Goal: Contribute content

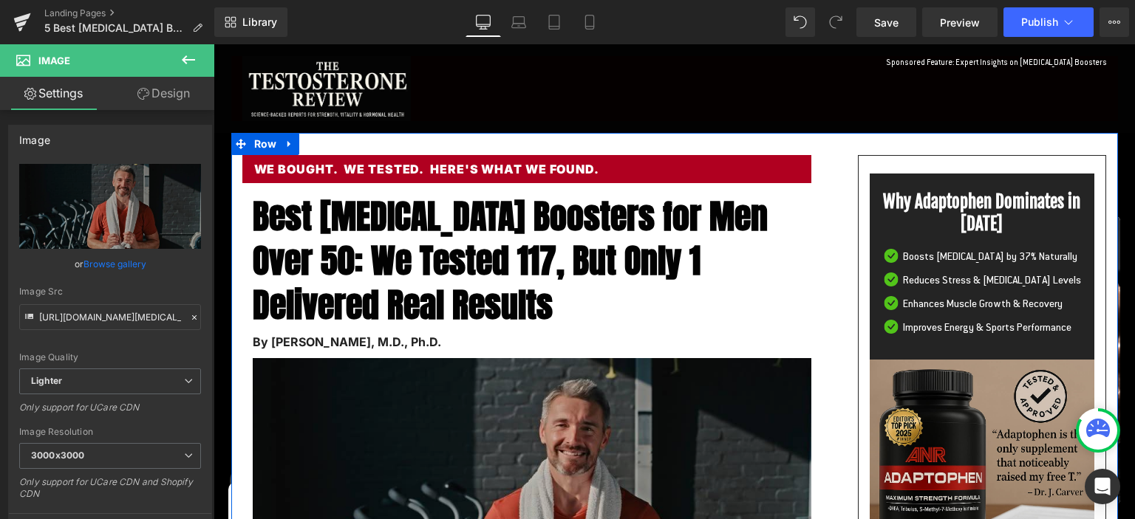
scroll to position [156, 0]
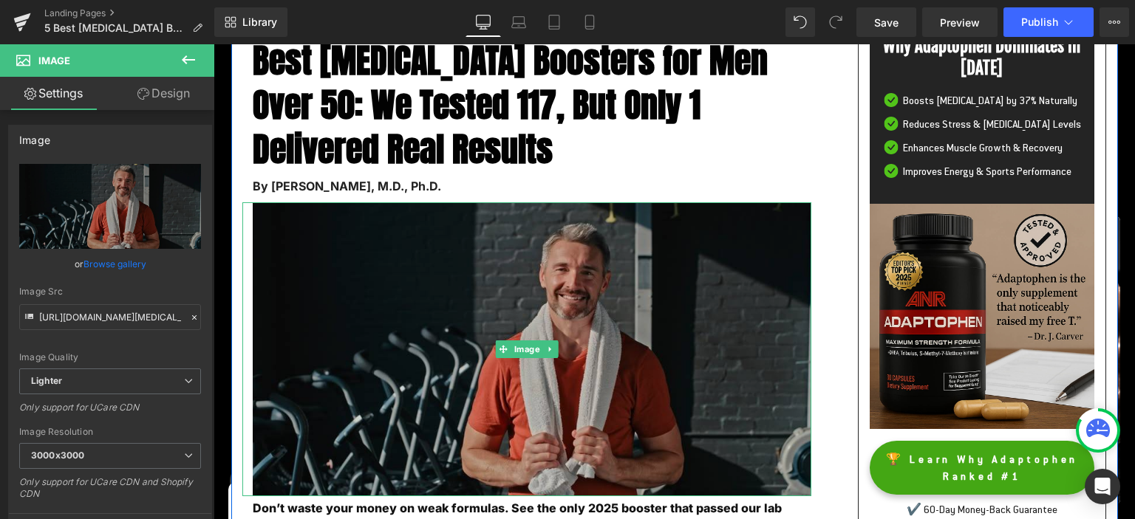
click at [560, 315] on img at bounding box center [526, 349] width 569 height 294
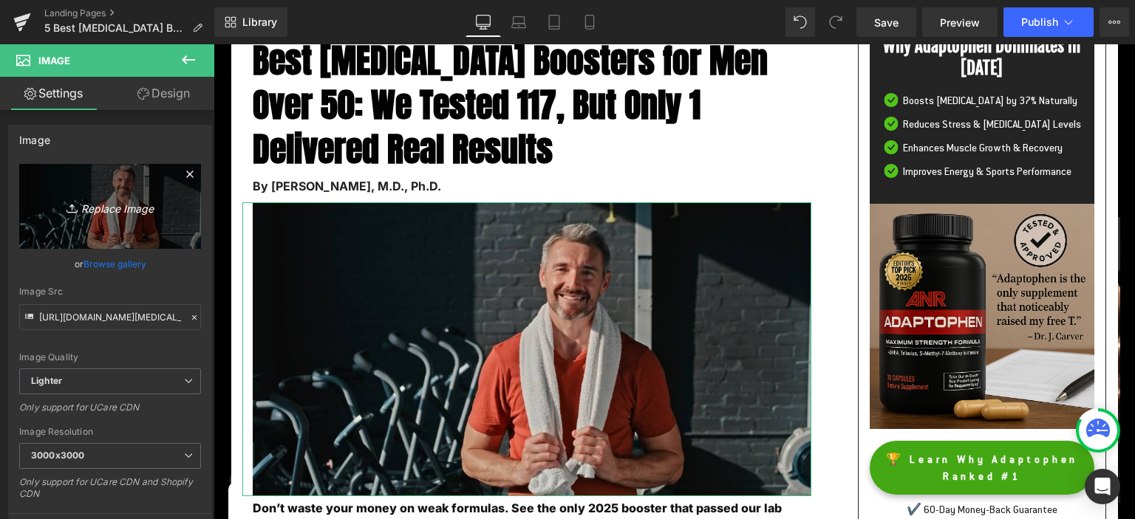
click at [129, 210] on icon "Replace Image" at bounding box center [110, 206] width 118 height 18
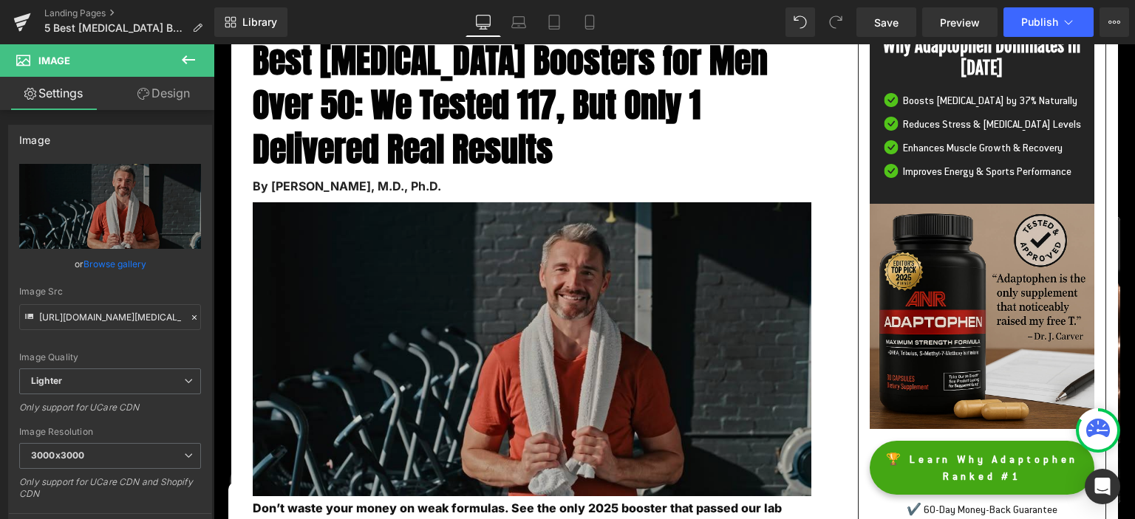
type input "C:\fakepath\5best17.png"
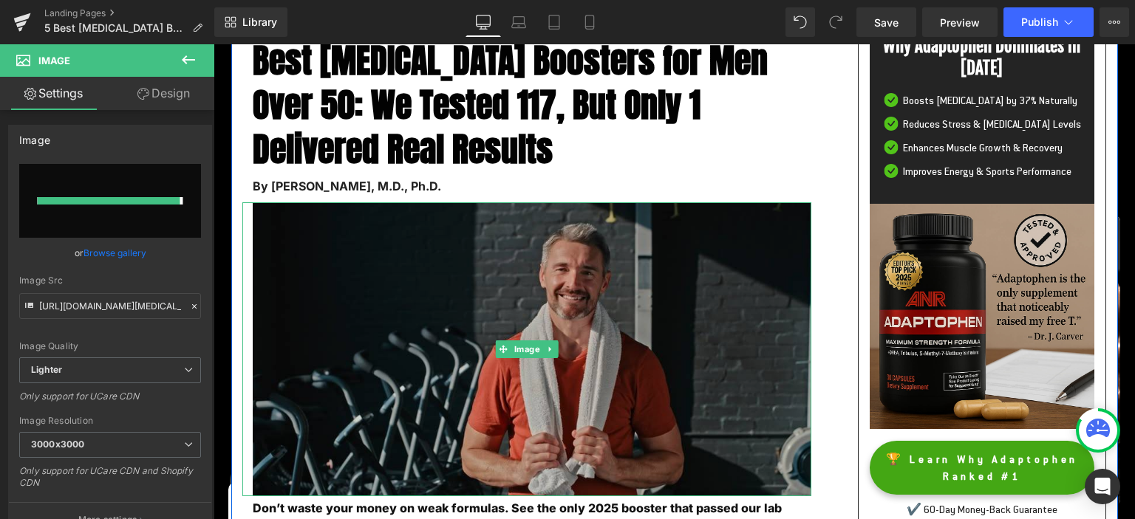
type input "[URL][DOMAIN_NAME]"
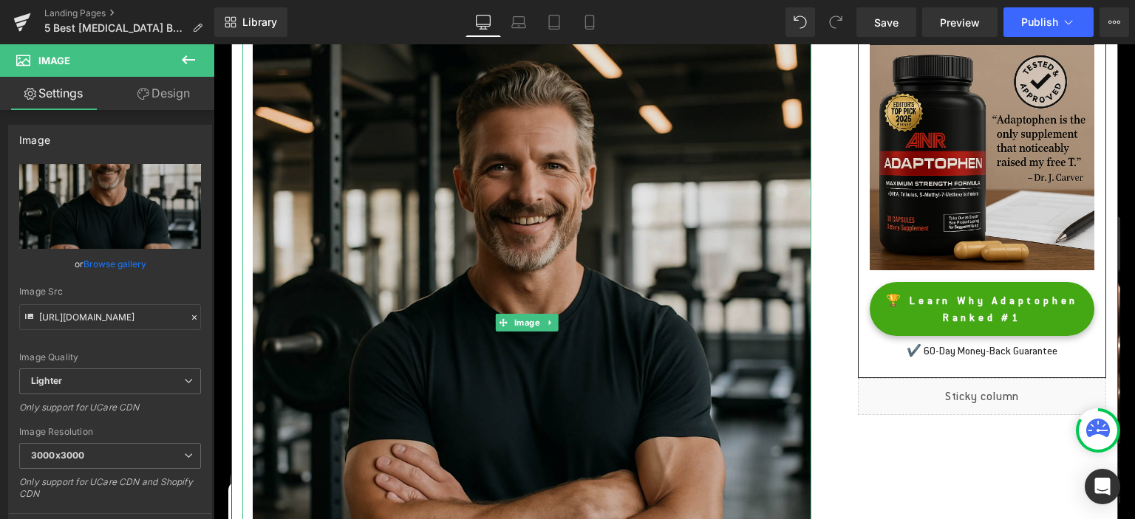
scroll to position [233, 0]
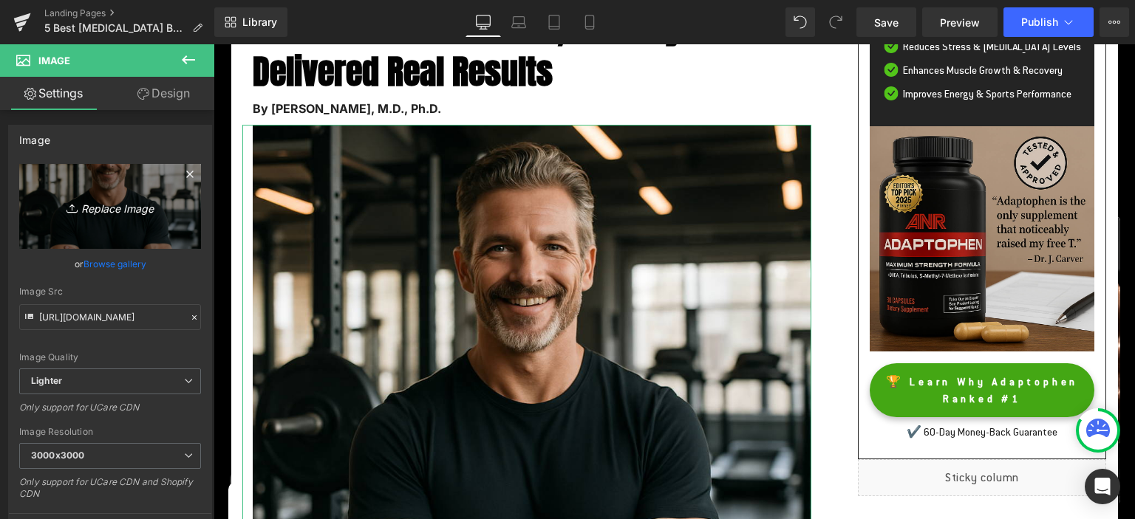
click at [109, 211] on icon "Replace Image" at bounding box center [110, 206] width 118 height 18
type input "C:\fakepath\confident-5-best.png"
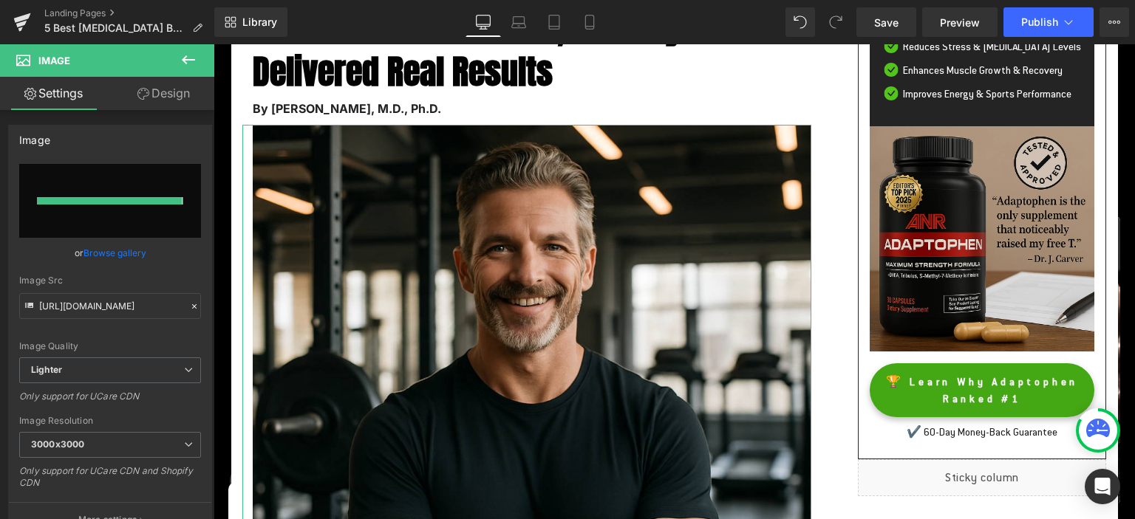
type input "[URL][DOMAIN_NAME]"
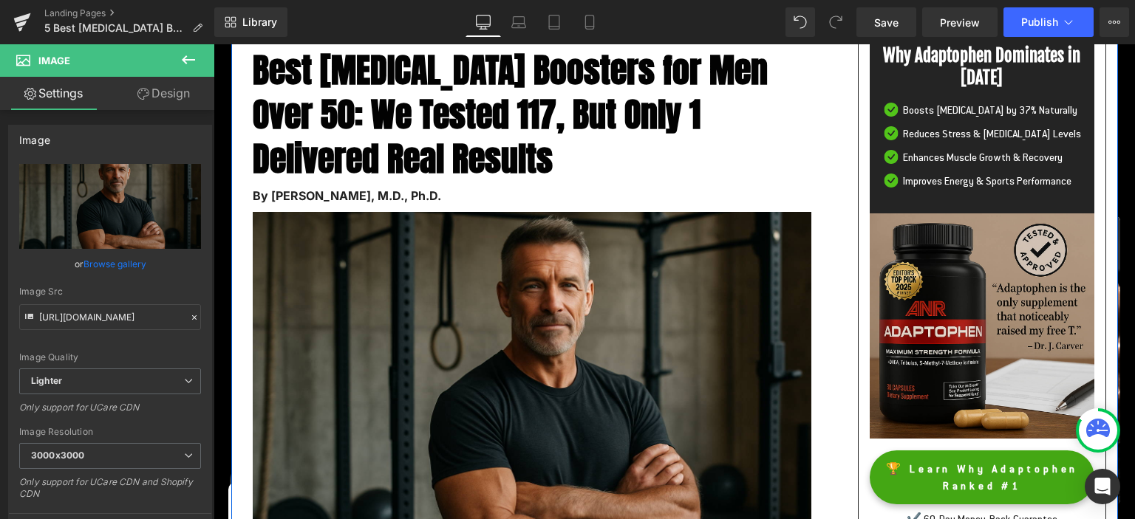
scroll to position [156, 0]
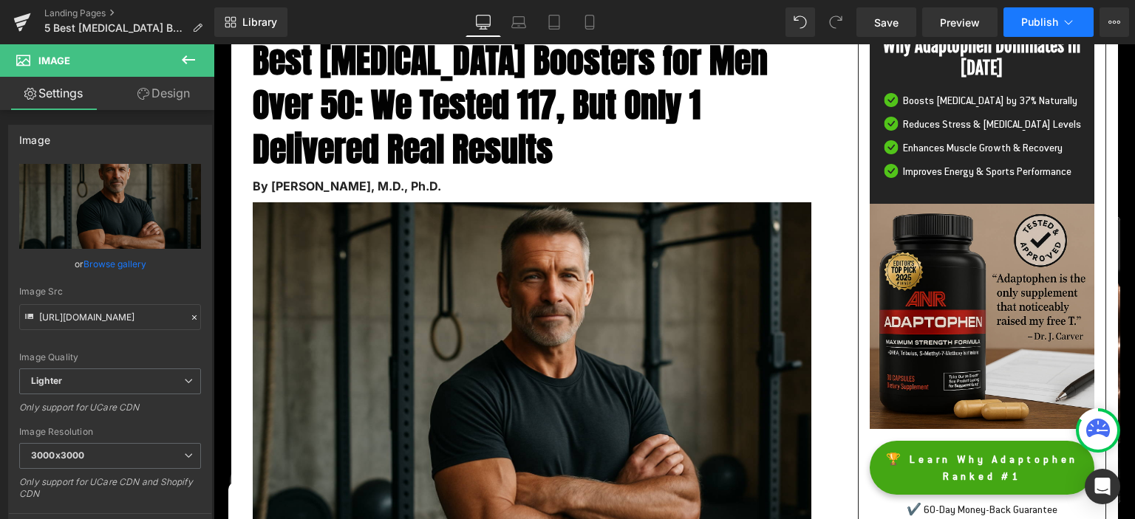
click at [1034, 22] on span "Publish" at bounding box center [1039, 22] width 37 height 12
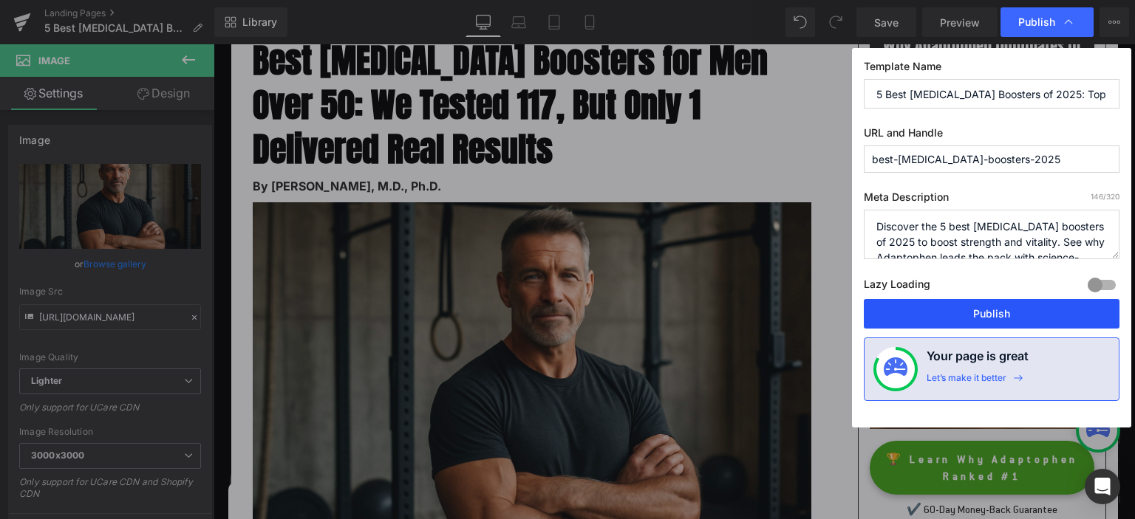
click at [970, 307] on button "Publish" at bounding box center [991, 314] width 256 height 30
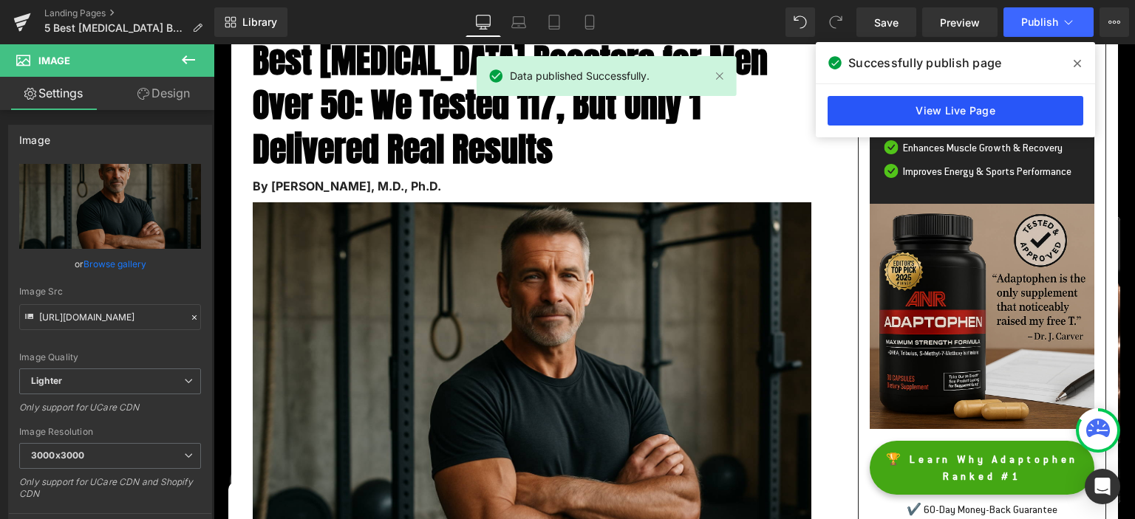
click at [973, 111] on link "View Live Page" at bounding box center [955, 111] width 256 height 30
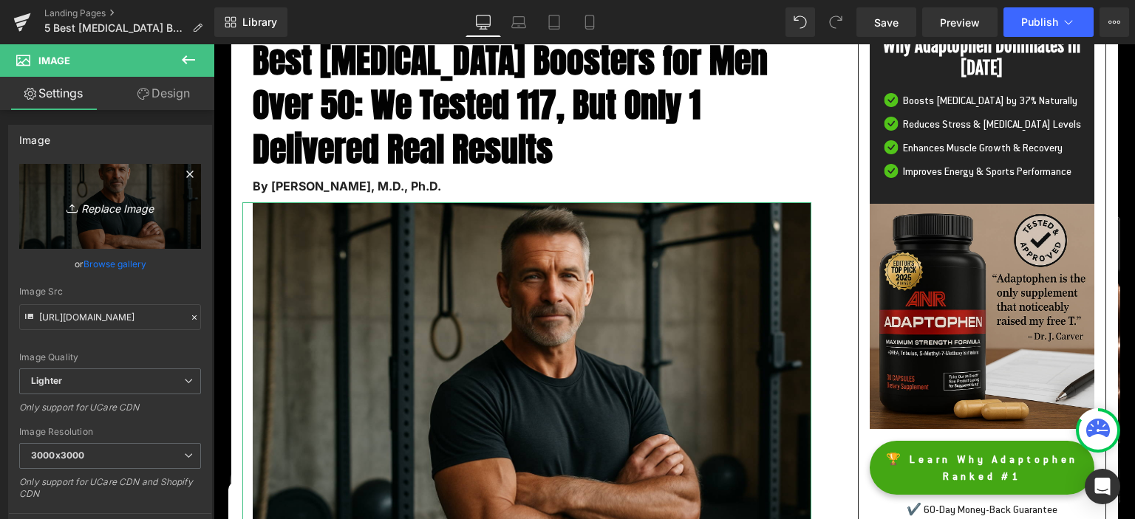
click at [141, 206] on icon "Replace Image" at bounding box center [110, 206] width 118 height 18
type input "C:\fakepath\Best-[MEDICAL_DATA]-Boosters-2025-for-men.png"
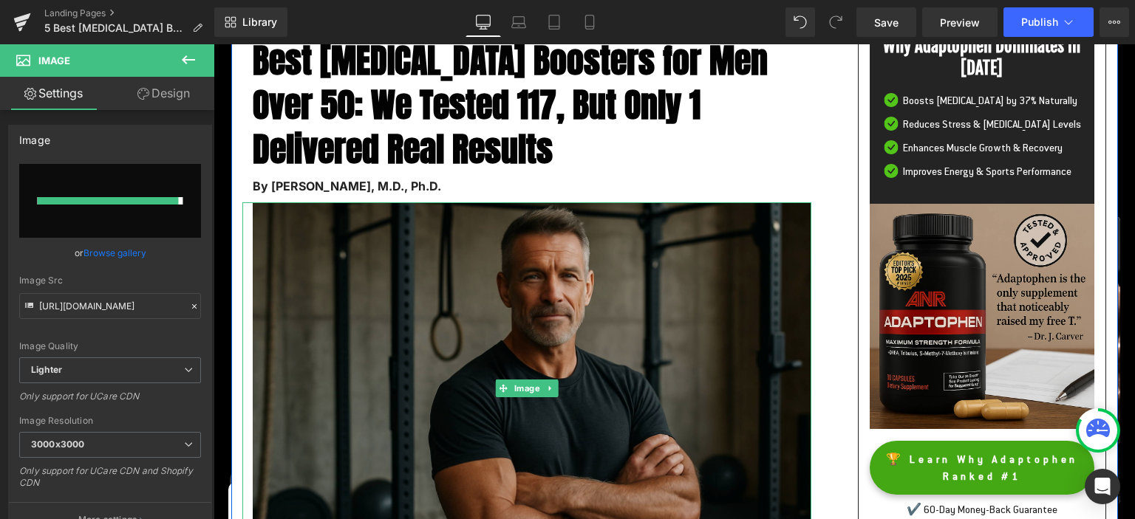
type input "[URL][DOMAIN_NAME][MEDICAL_DATA]"
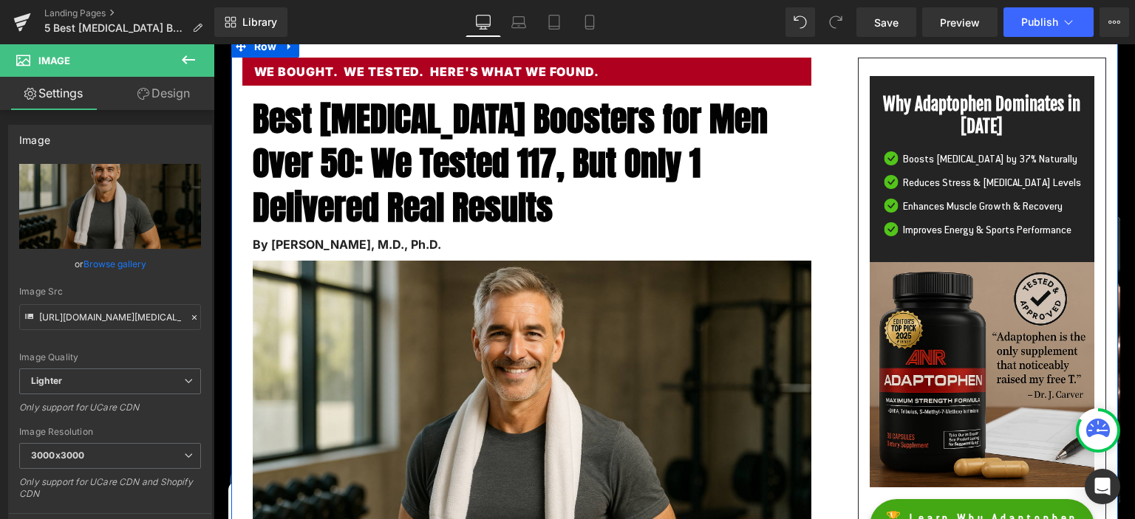
scroll to position [78, 0]
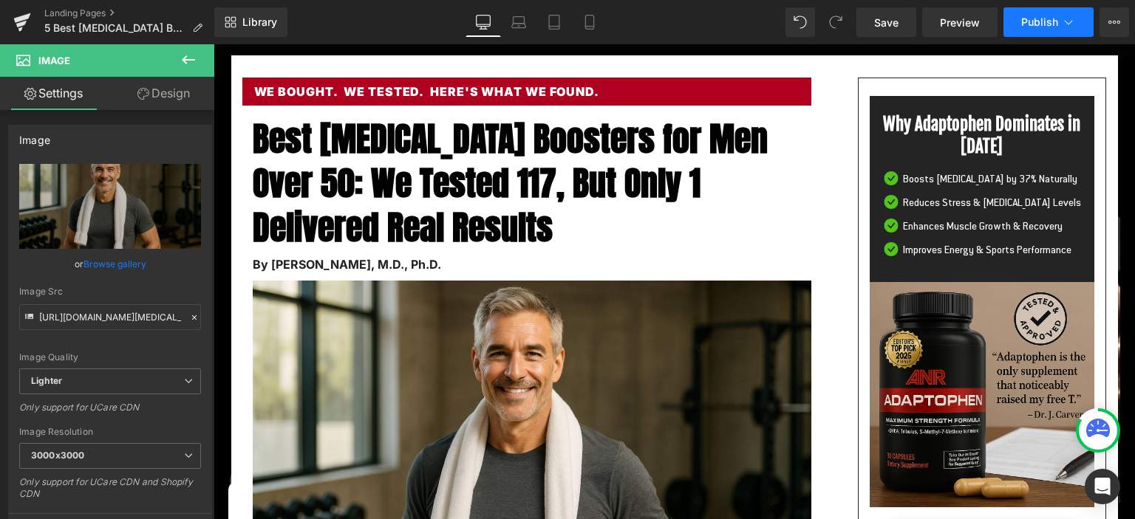
click at [1036, 18] on span "Publish" at bounding box center [1039, 22] width 37 height 12
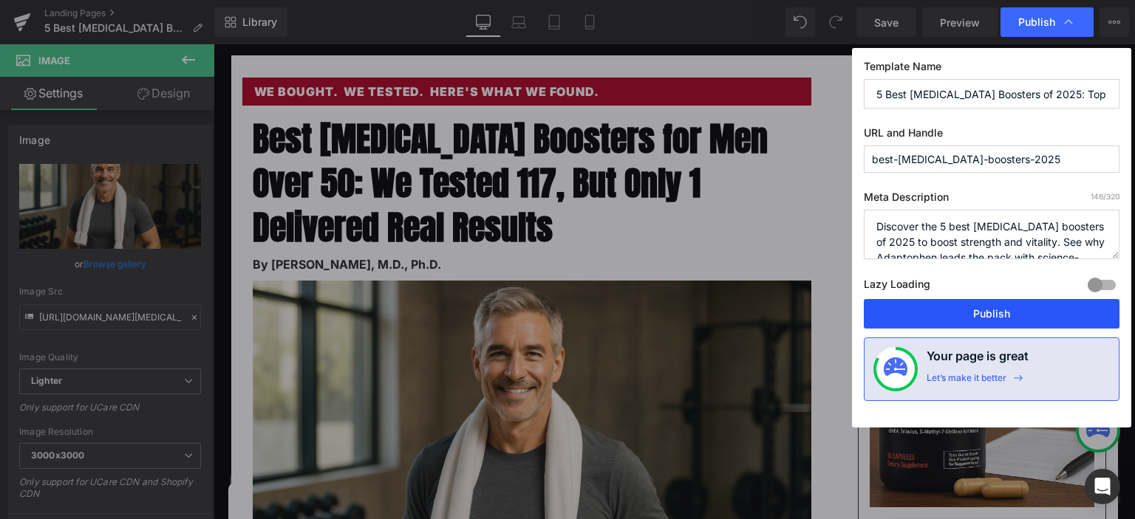
click at [1030, 303] on button "Publish" at bounding box center [991, 314] width 256 height 30
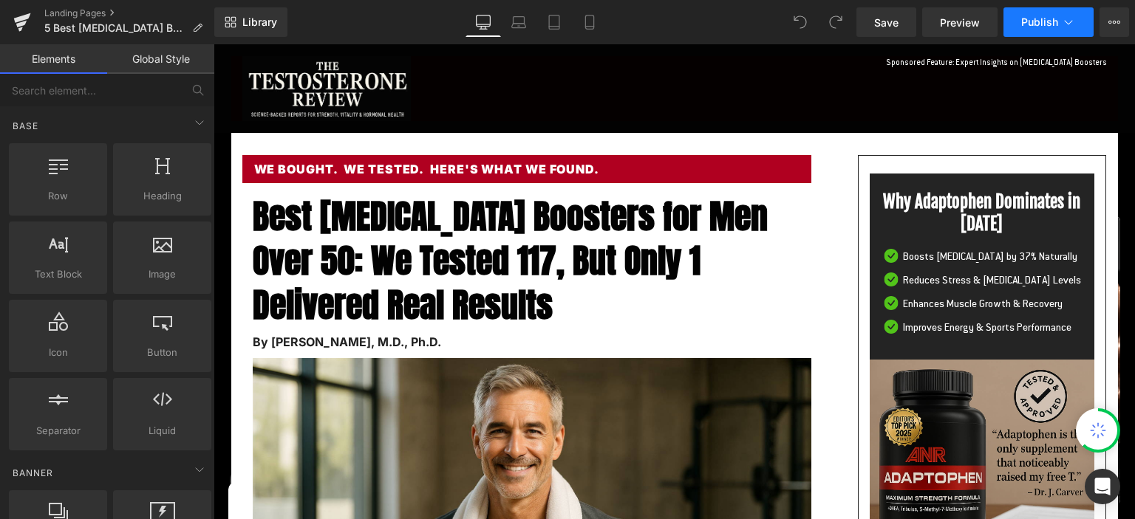
click at [1052, 21] on span "Publish" at bounding box center [1039, 22] width 37 height 12
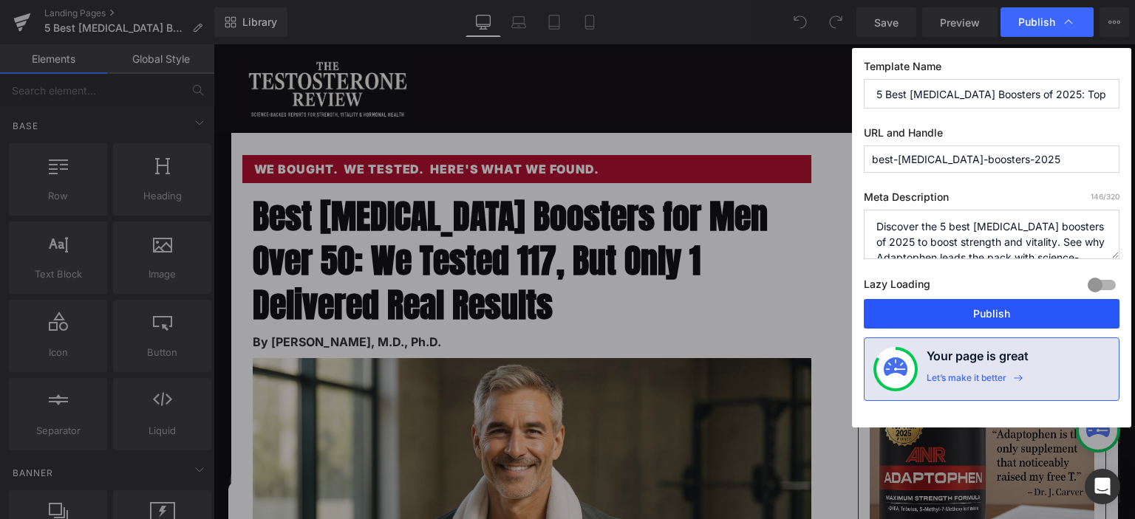
click at [968, 316] on button "Publish" at bounding box center [991, 314] width 256 height 30
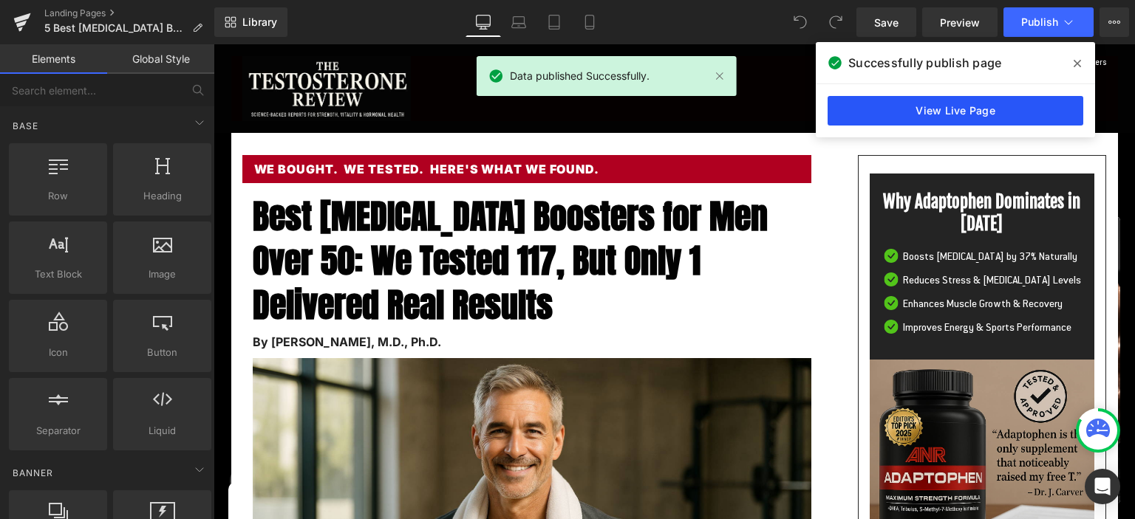
click at [844, 114] on link "View Live Page" at bounding box center [955, 111] width 256 height 30
